Goal: Find specific page/section: Find specific page/section

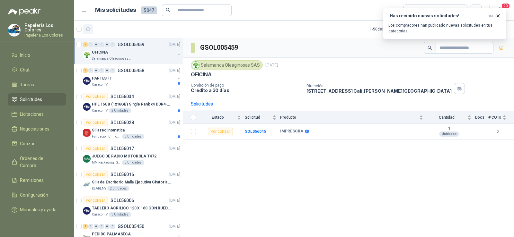
click at [88, 29] on icon "button" at bounding box center [87, 29] width 5 height 5
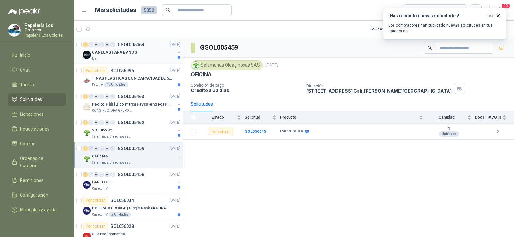
click at [117, 54] on p "CANECAS PARA BAÑOS" at bounding box center [114, 52] width 45 height 6
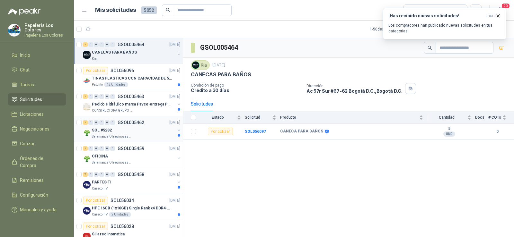
click at [113, 129] on div "SOL #5282" at bounding box center [133, 131] width 83 height 8
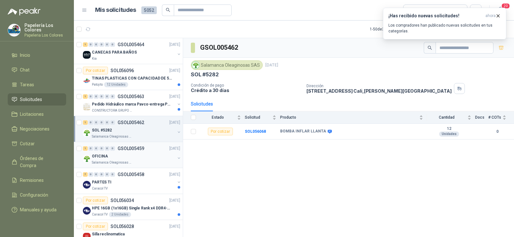
click at [108, 158] on div "OFICINA" at bounding box center [133, 157] width 83 height 8
